Goal: Information Seeking & Learning: Compare options

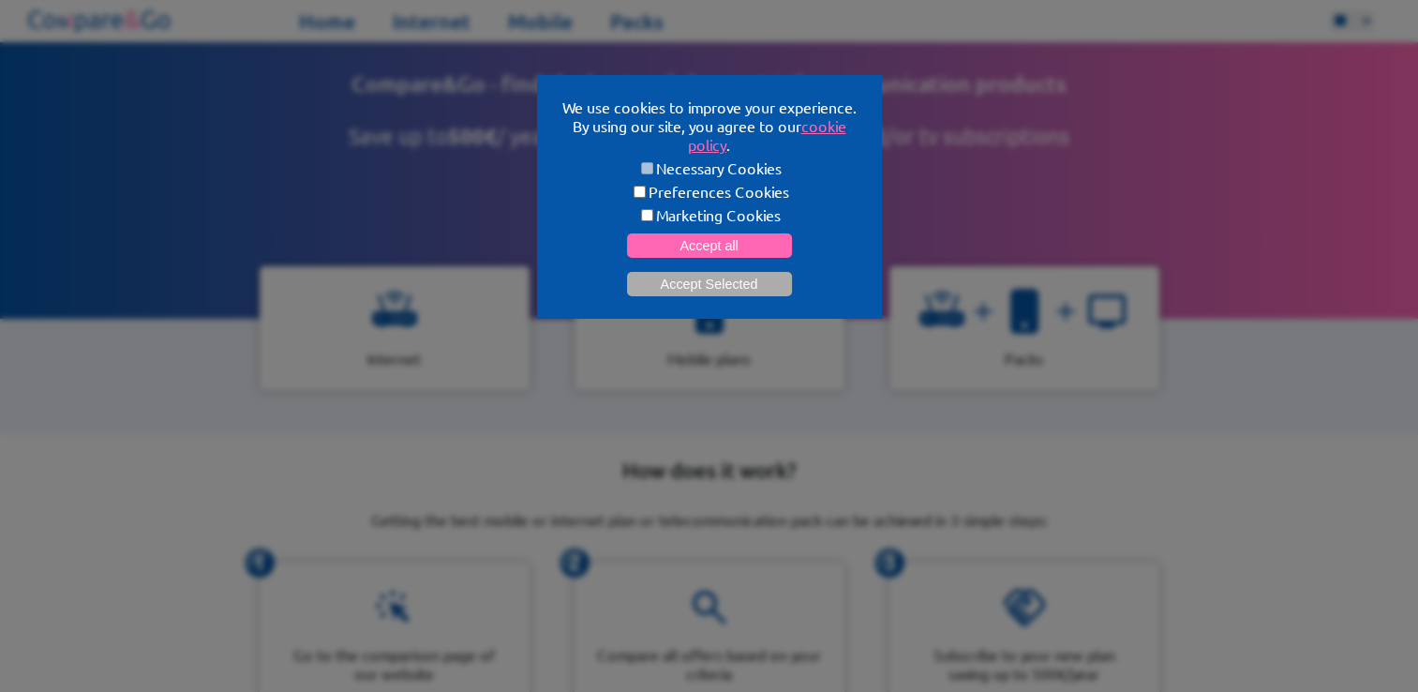
click at [662, 253] on button "Accept all" at bounding box center [709, 245] width 165 height 24
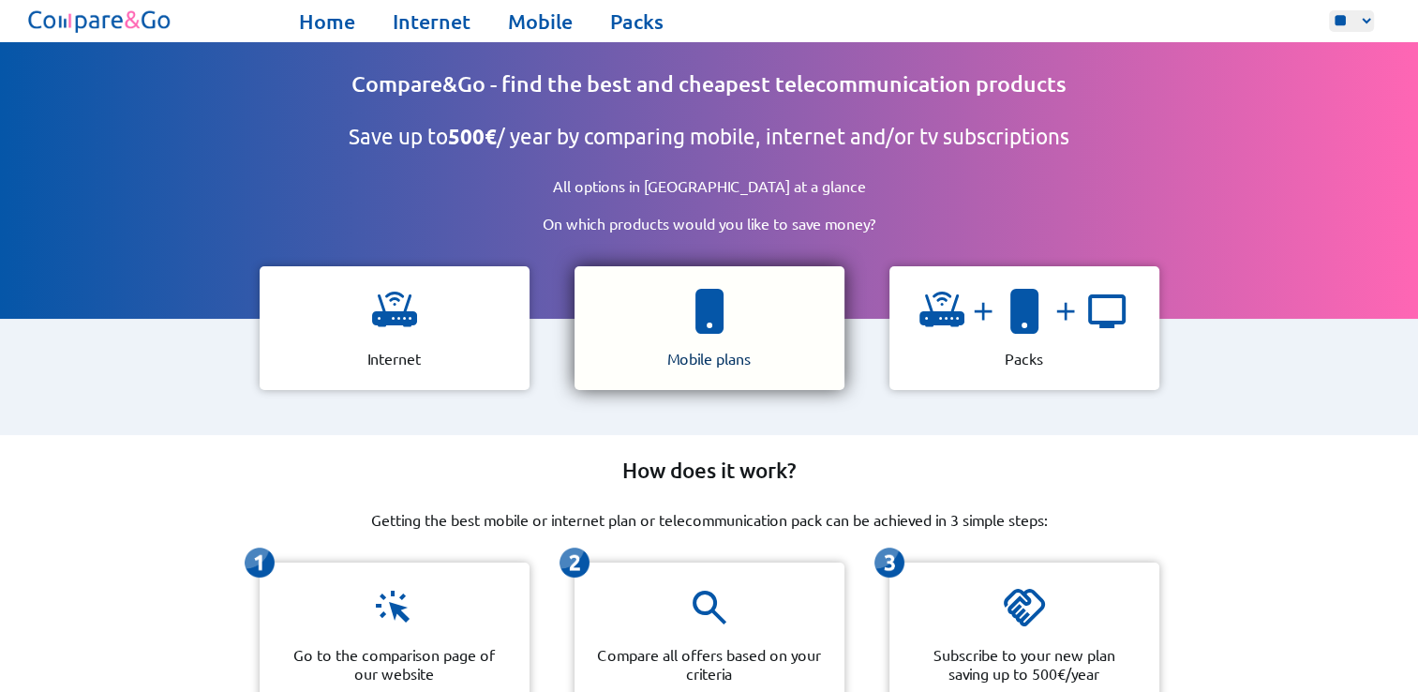
click at [787, 326] on div "Mobile plans" at bounding box center [709, 328] width 270 height 124
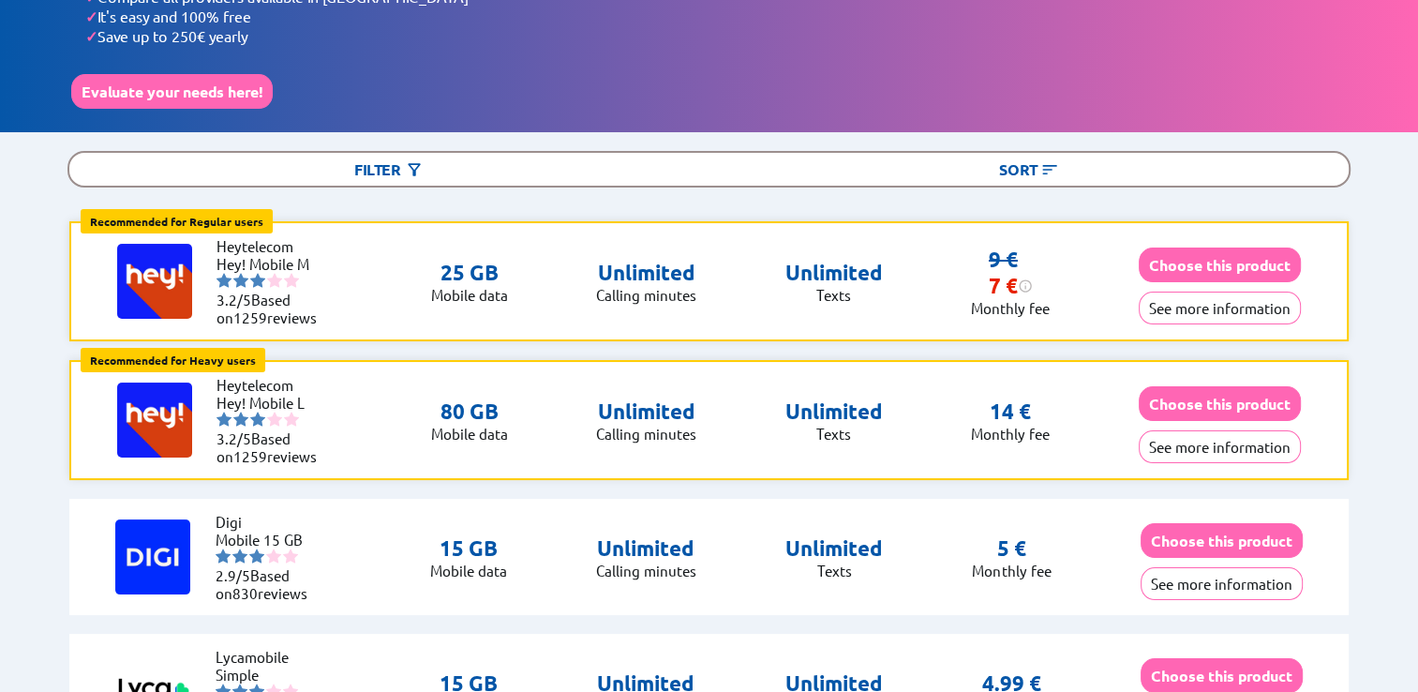
scroll to position [94, 0]
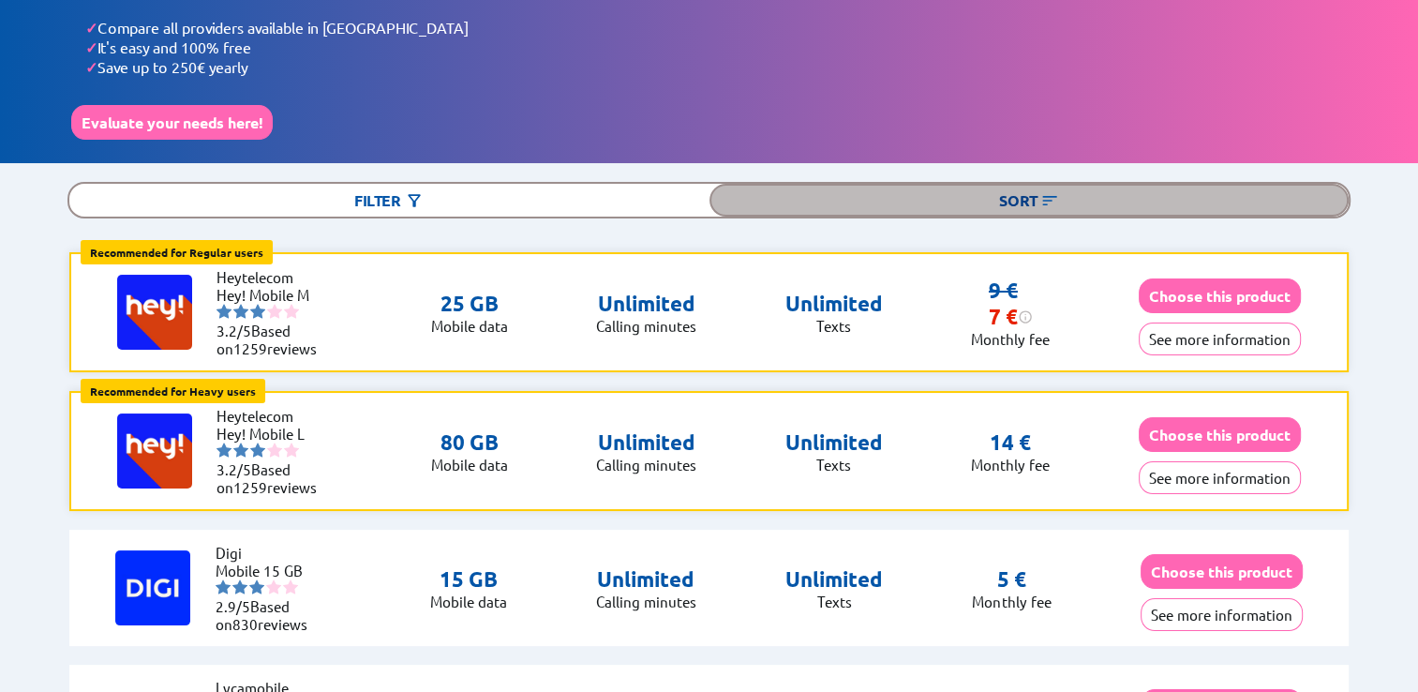
click at [1035, 198] on div "Sort" at bounding box center [1029, 200] width 640 height 33
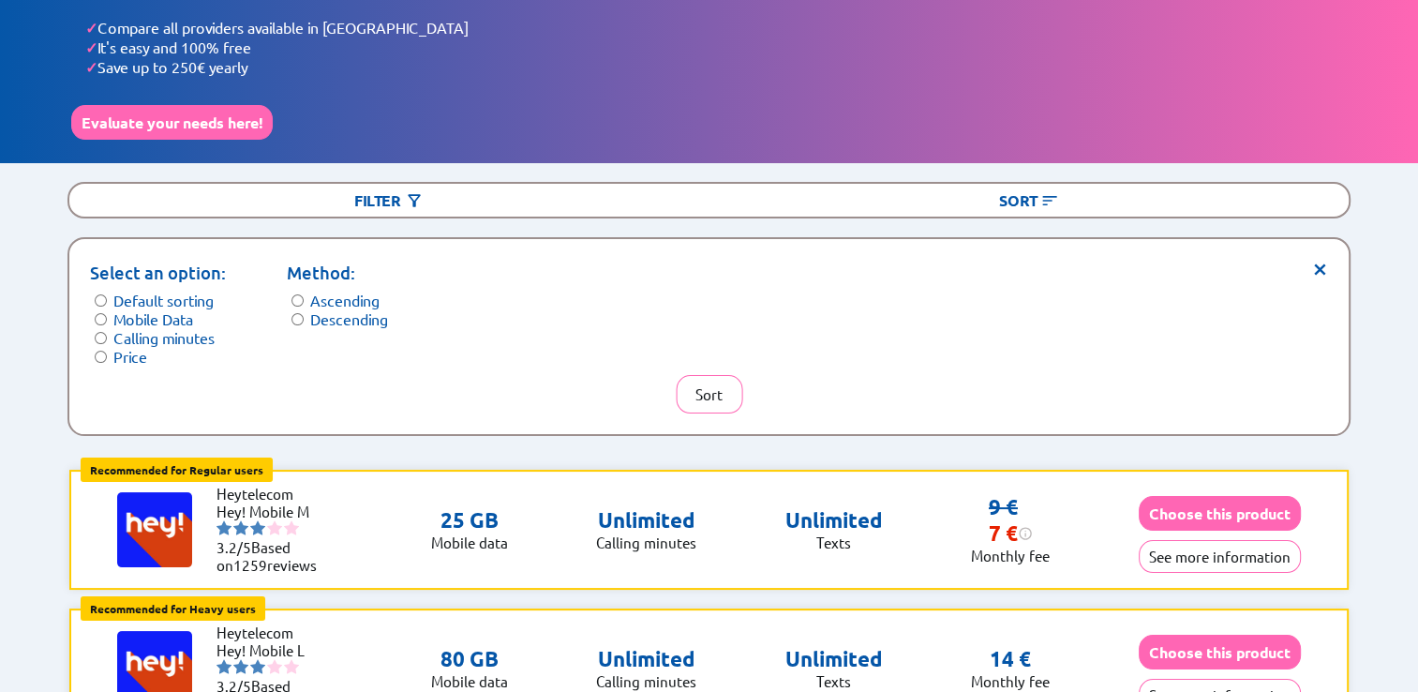
click at [127, 347] on label "Price" at bounding box center [130, 356] width 34 height 19
click at [706, 383] on button "Sort" at bounding box center [709, 394] width 67 height 38
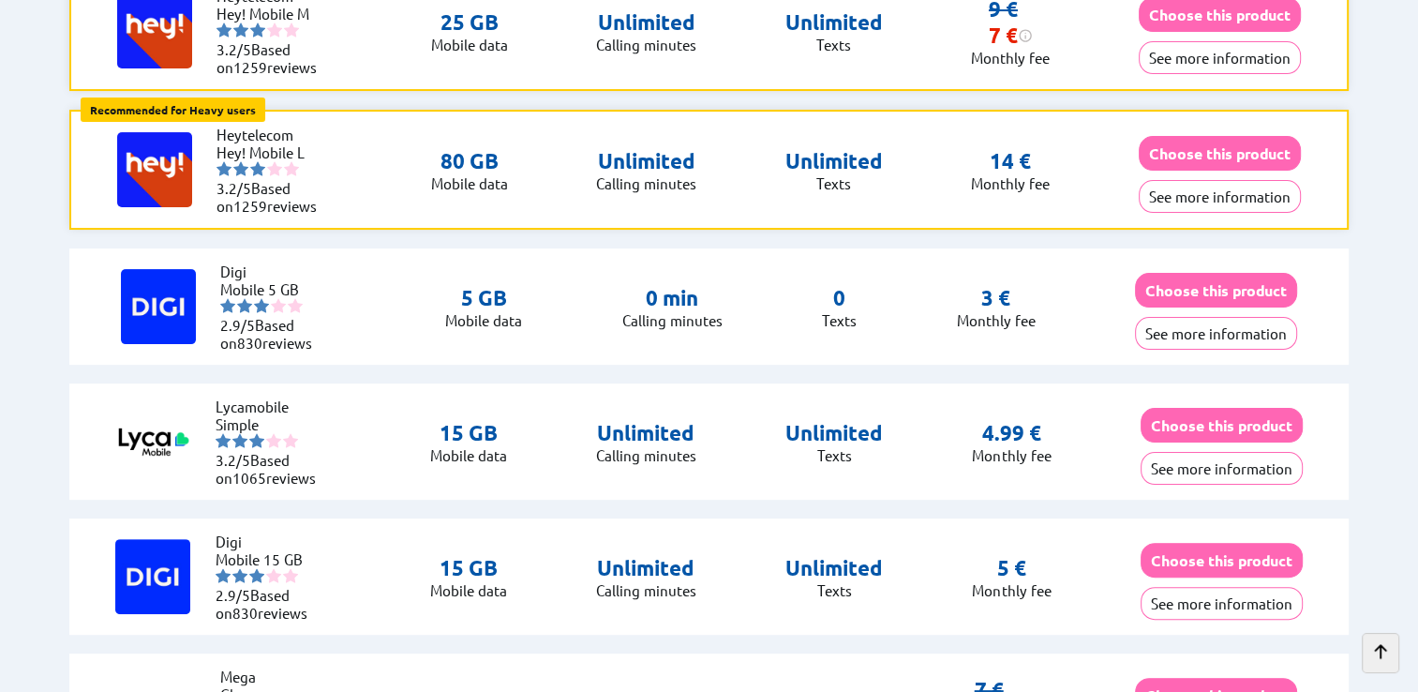
scroll to position [656, 0]
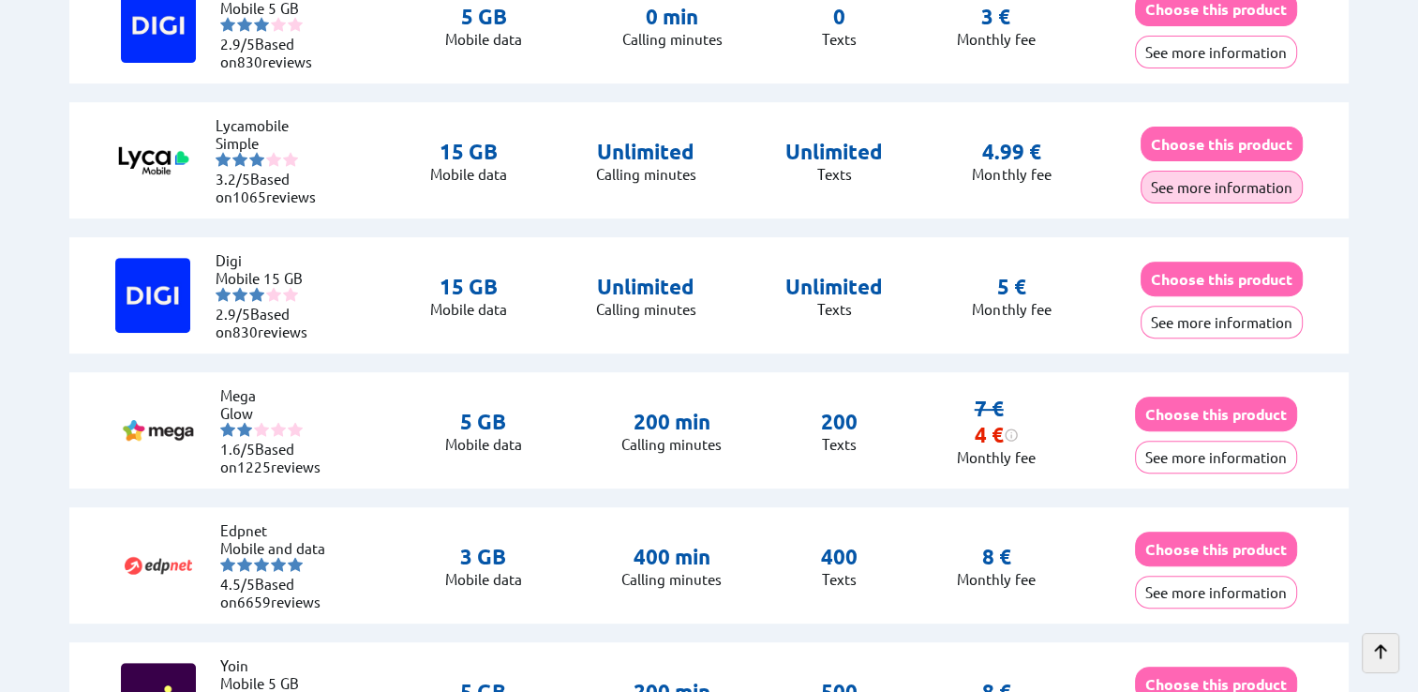
click at [1172, 171] on button "See more information" at bounding box center [1221, 187] width 162 height 33
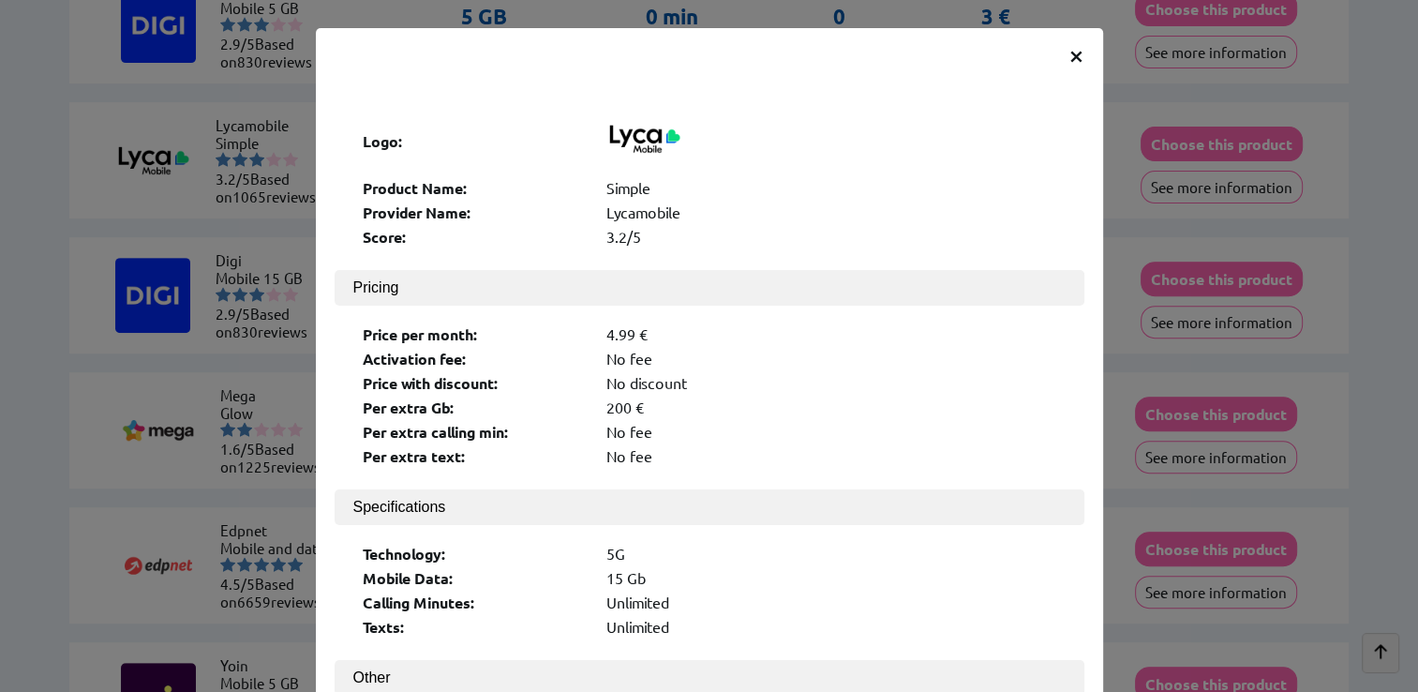
click at [749, 178] on div "Simple" at bounding box center [831, 188] width 450 height 20
click at [1068, 56] on span "×" at bounding box center [1076, 54] width 16 height 34
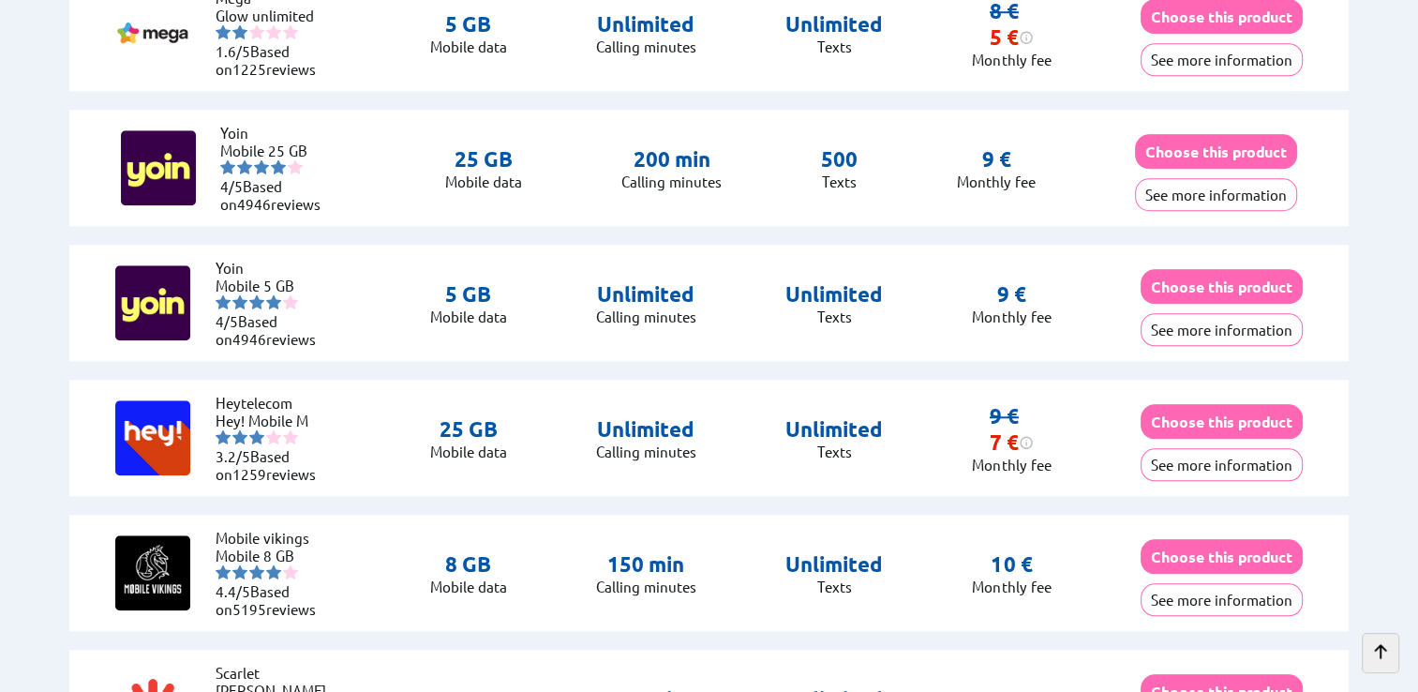
scroll to position [1780, 0]
